Goal: Task Accomplishment & Management: Use online tool/utility

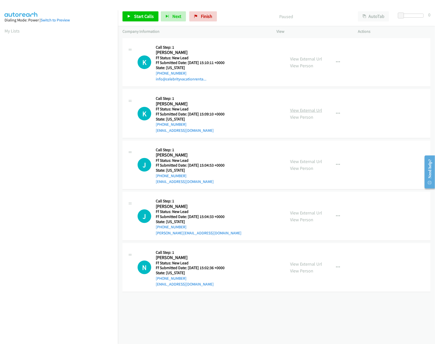
click at [307, 108] on link "View External Url" at bounding box center [306, 110] width 32 height 6
click at [314, 52] on div "View External Url View Person View External Url Email Schedule/Manage Callback …" at bounding box center [329, 63] width 86 height 40
click at [315, 58] on link "View External Url" at bounding box center [306, 59] width 32 height 6
click at [305, 162] on link "View External Url" at bounding box center [306, 162] width 32 height 6
click at [145, 20] on link "Start Calls" at bounding box center [141, 16] width 36 height 10
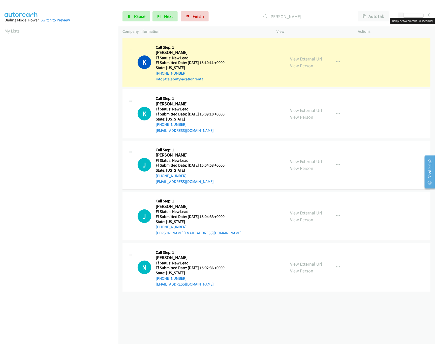
click at [407, 17] on div at bounding box center [412, 16] width 23 height 4
click at [244, 311] on div "+1 415-964-1034 Call failed - Please reload the list and try again The Callbar …" at bounding box center [276, 190] width 317 height 307
click at [133, 15] on link "Pause" at bounding box center [137, 16] width 28 height 10
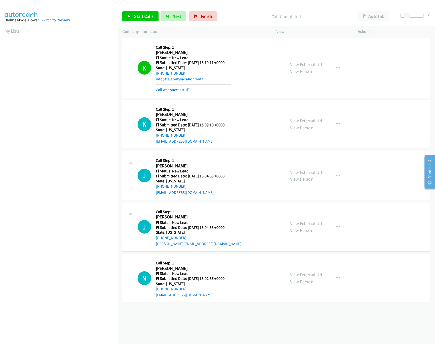
click at [207, 325] on div "+1 415-964-1034 Call failed - Please reload the list and try again The Callbar …" at bounding box center [276, 190] width 317 height 307
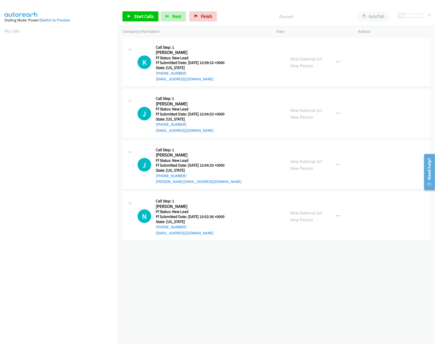
drag, startPoint x: 258, startPoint y: 269, endPoint x: 247, endPoint y: 176, distance: 93.2
click at [258, 269] on div "[PHONE_NUMBER] Call failed - Please reload the list and try again The Callbar F…" at bounding box center [276, 190] width 317 height 307
click at [140, 11] on link "Start Calls" at bounding box center [141, 16] width 36 height 10
drag, startPoint x: 401, startPoint y: 14, endPoint x: 408, endPoint y: 14, distance: 6.8
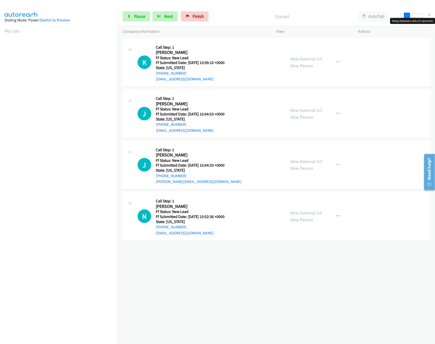
click at [408, 14] on span at bounding box center [407, 16] width 6 height 6
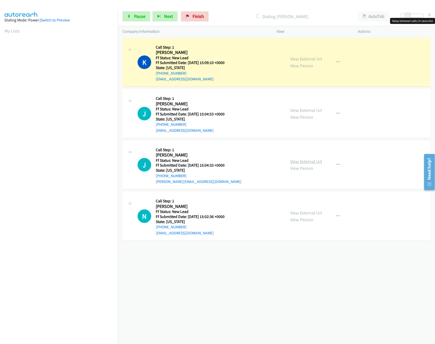
click at [308, 160] on link "View External Url" at bounding box center [306, 162] width 32 height 6
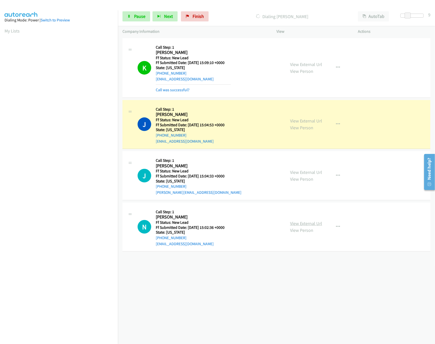
click at [310, 223] on link "View External Url" at bounding box center [306, 224] width 32 height 6
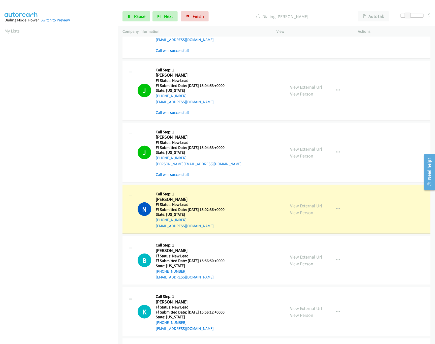
scroll to position [93, 0]
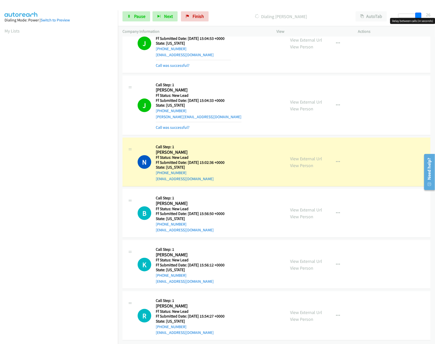
click at [421, 14] on div at bounding box center [410, 16] width 23 height 4
click at [308, 207] on link "View External Url" at bounding box center [306, 210] width 32 height 6
click at [407, 14] on div at bounding box center [410, 16] width 23 height 4
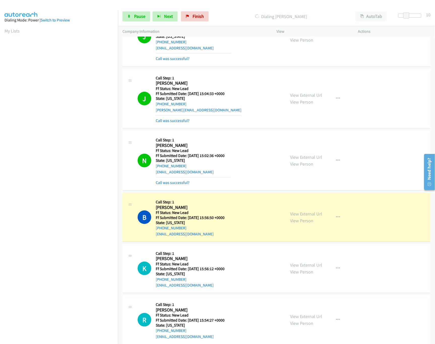
scroll to position [104, 0]
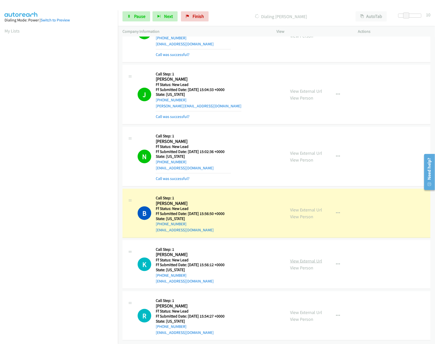
click at [302, 258] on link "View External Url" at bounding box center [306, 261] width 32 height 6
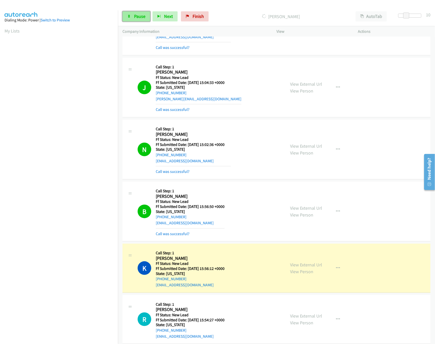
click at [128, 15] on icon at bounding box center [129, 17] width 4 height 4
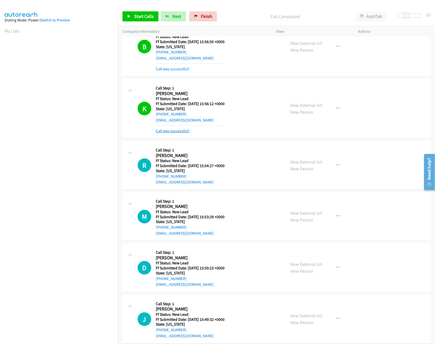
click at [173, 133] on link "Call was successful?" at bounding box center [173, 131] width 34 height 5
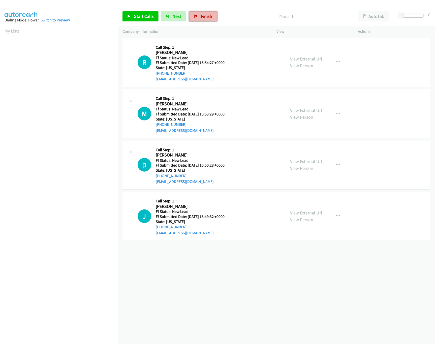
click at [199, 15] on link "Finish" at bounding box center [203, 16] width 28 height 10
